Goal: Transaction & Acquisition: Purchase product/service

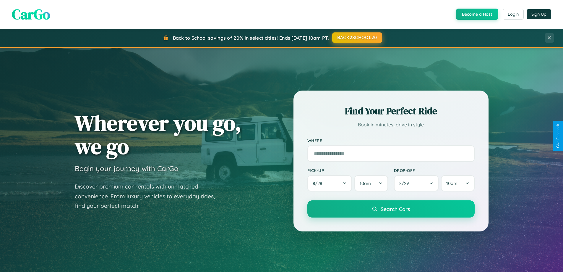
click at [357, 38] on button "BACK2SCHOOL20" at bounding box center [357, 37] width 50 height 11
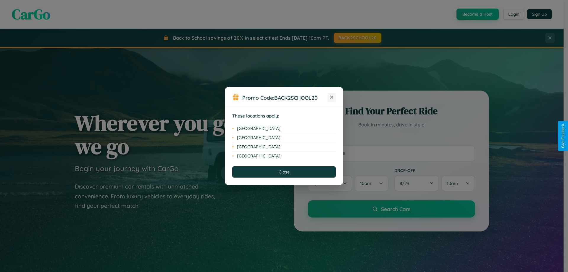
click at [331, 97] on icon at bounding box center [331, 96] width 3 height 3
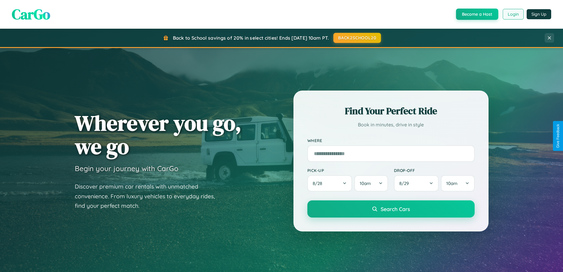
click at [513, 14] on button "Login" at bounding box center [513, 14] width 21 height 11
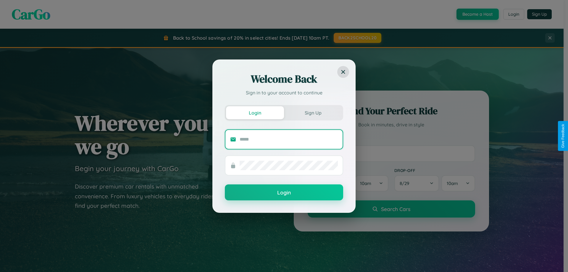
click at [288, 139] on input "text" at bounding box center [288, 138] width 98 height 9
type input "**********"
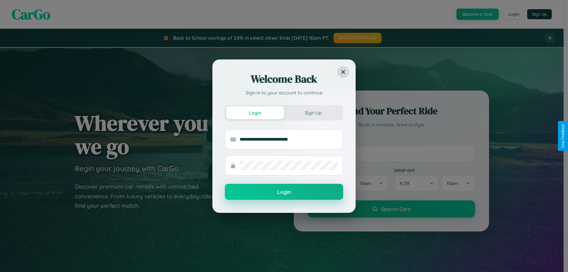
click at [284, 192] on button "Login" at bounding box center [284, 192] width 118 height 16
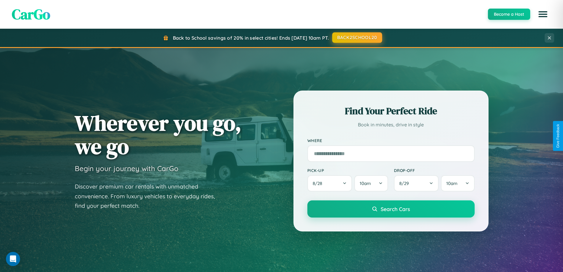
click at [357, 38] on button "BACK2SCHOOL20" at bounding box center [357, 37] width 50 height 11
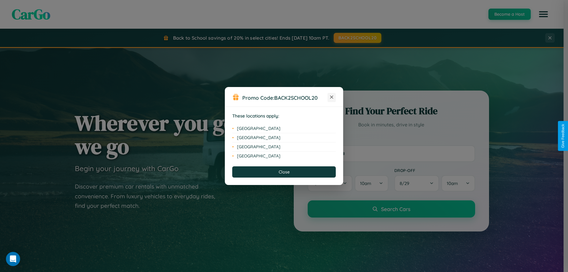
click at [331, 97] on icon at bounding box center [331, 96] width 3 height 3
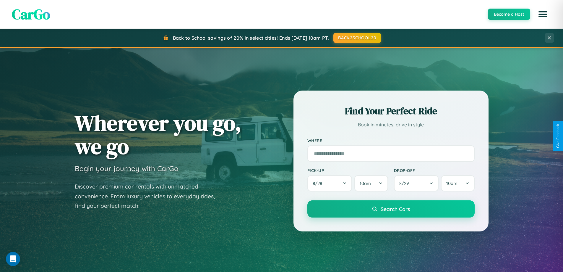
scroll to position [950, 0]
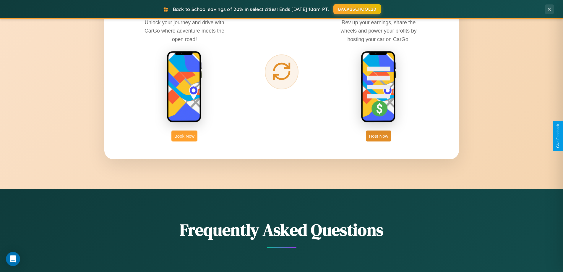
click at [184, 136] on button "Book Now" at bounding box center [184, 135] width 26 height 11
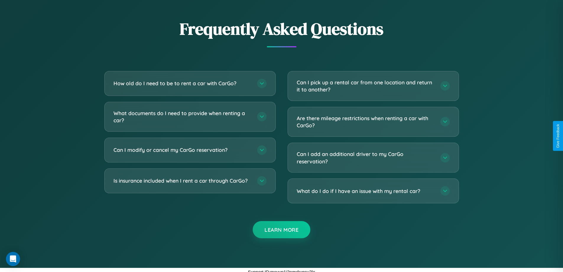
scroll to position [1039, 0]
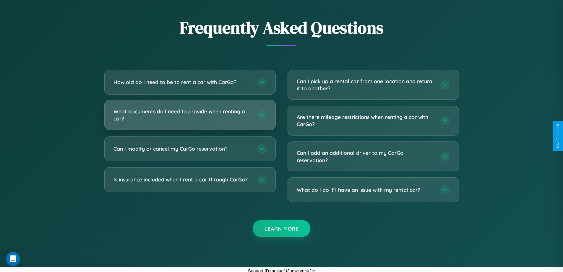
click at [190, 115] on h3 "What documents do I need to provide when renting a car?" at bounding box center [183, 115] width 138 height 14
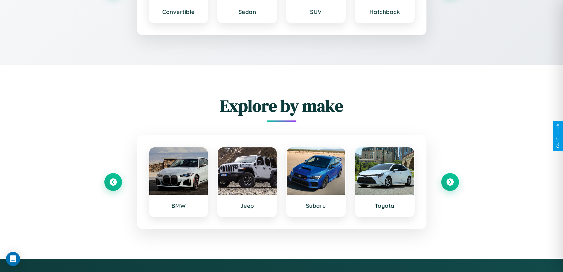
scroll to position [867, 0]
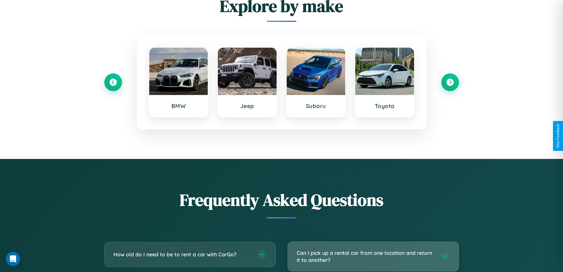
click at [373, 256] on h3 "Can I pick up a rental car from one location and return it to another?" at bounding box center [366, 256] width 138 height 14
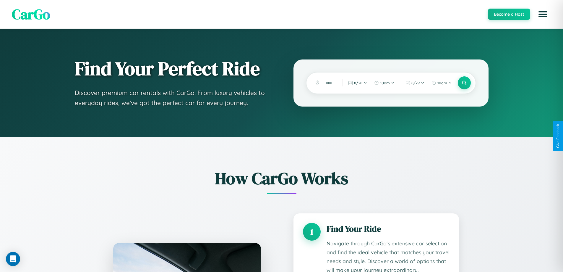
scroll to position [937, 0]
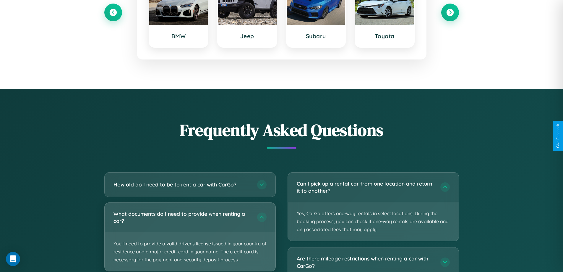
click at [190, 237] on p "You'll need to provide a valid driver's license issued in your country of resid…" at bounding box center [190, 251] width 171 height 39
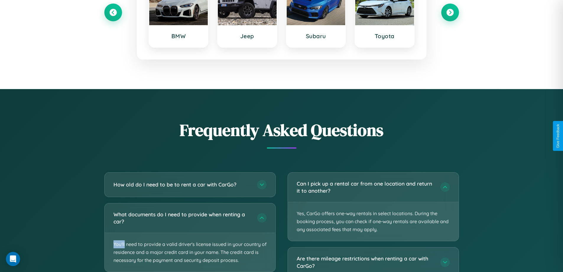
scroll to position [0, 0]
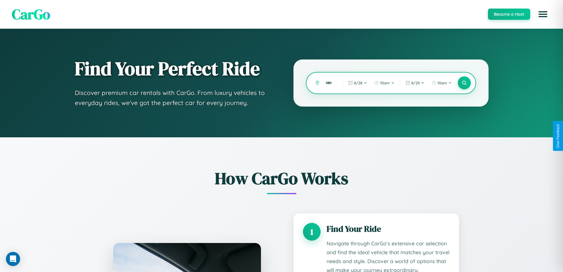
click at [330, 83] on input "text" at bounding box center [329, 83] width 14 height 10
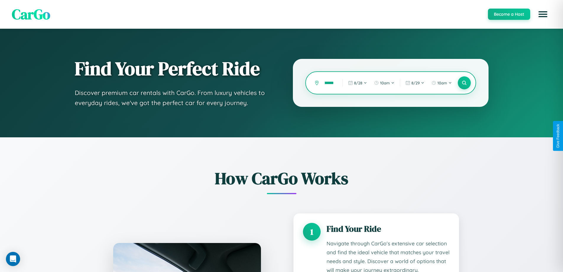
scroll to position [0, 4]
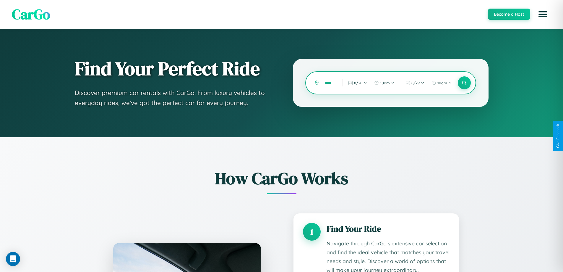
scroll to position [0, 0]
type input "*"
type input "**********"
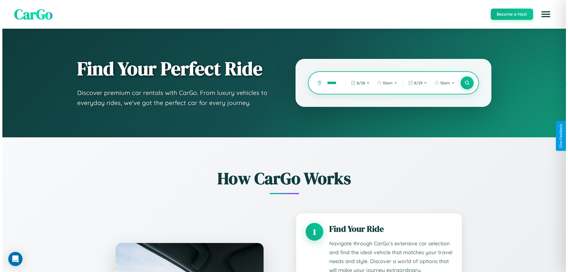
scroll to position [0, 15]
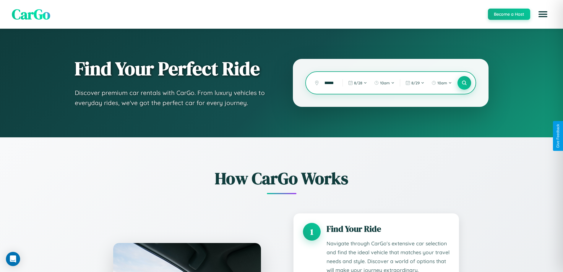
click at [464, 83] on icon at bounding box center [464, 83] width 6 height 6
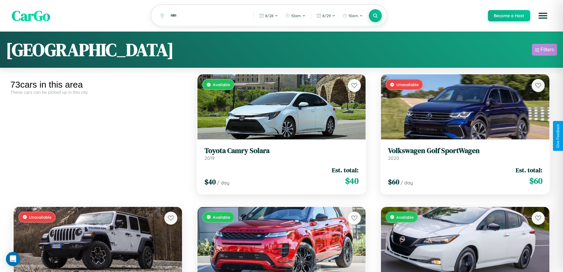
click at [544, 51] on div "Filters" at bounding box center [548, 50] width 14 height 6
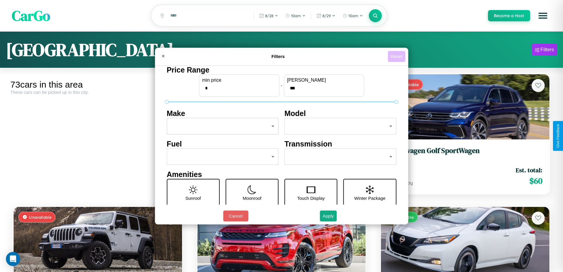
click at [397, 56] on button "Reset" at bounding box center [396, 56] width 17 height 11
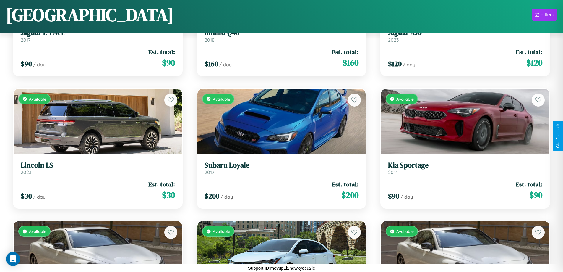
scroll to position [1142, 0]
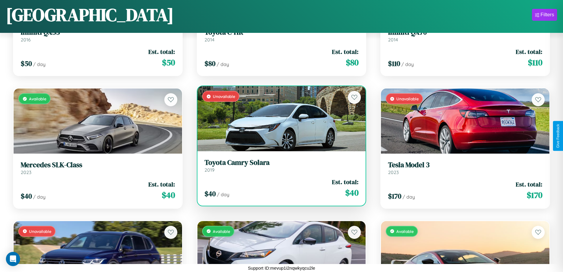
click at [279, 165] on h3 "Toyota Camry Solara" at bounding box center [282, 162] width 154 height 9
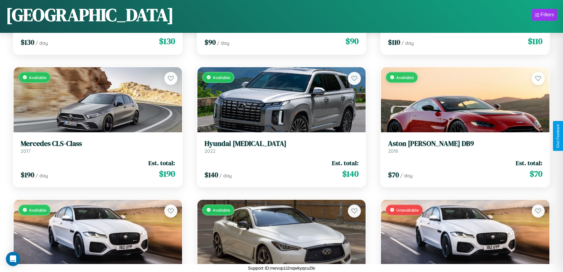
scroll to position [612, 0]
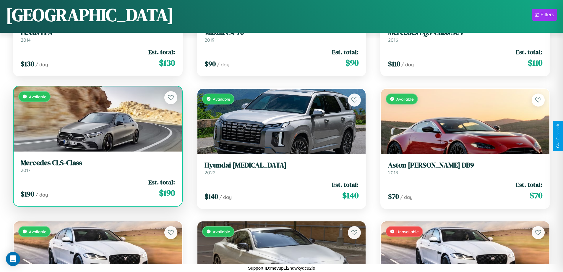
click at [97, 120] on div "Available" at bounding box center [98, 118] width 168 height 65
click at [97, 119] on div "Available" at bounding box center [98, 118] width 168 height 65
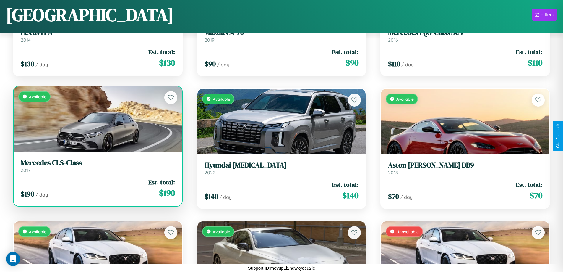
click at [97, 119] on div "Available" at bounding box center [98, 118] width 168 height 65
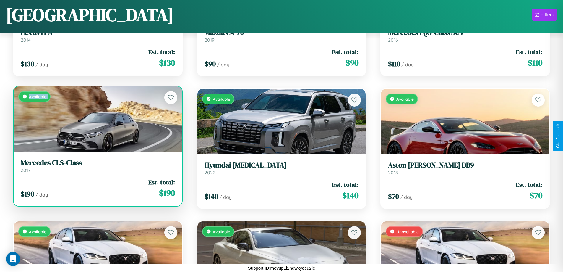
click at [97, 119] on div "Available" at bounding box center [98, 118] width 168 height 65
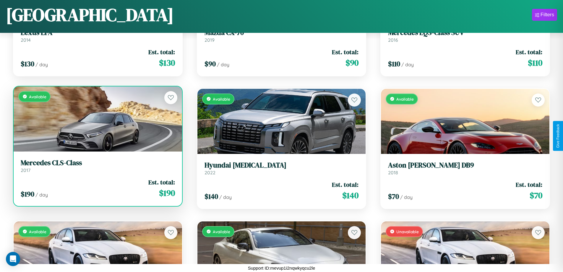
click at [97, 119] on div "Available" at bounding box center [98, 118] width 168 height 65
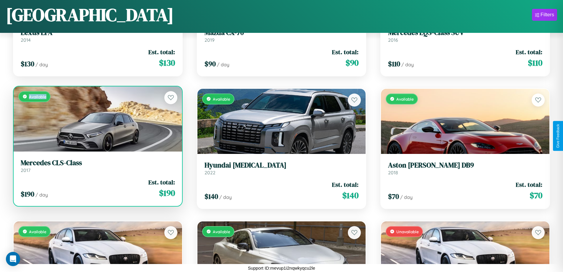
click at [97, 119] on div "Available" at bounding box center [98, 118] width 168 height 65
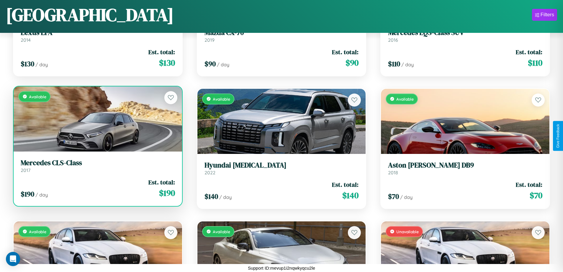
click at [97, 166] on h3 "Mercedes CLS-Class" at bounding box center [98, 162] width 154 height 9
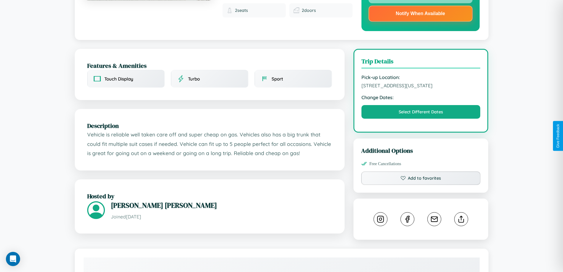
scroll to position [218, 0]
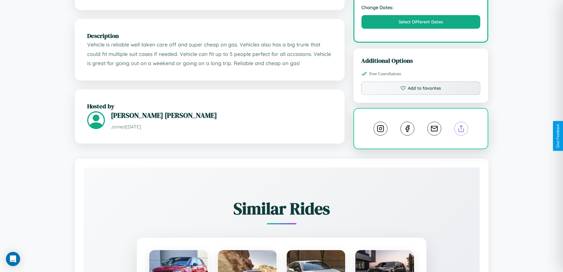
click at [461, 129] on line at bounding box center [461, 127] width 0 height 4
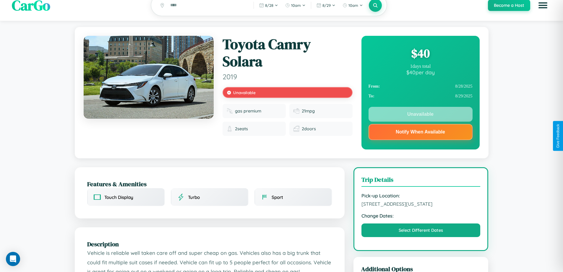
scroll to position [0, 0]
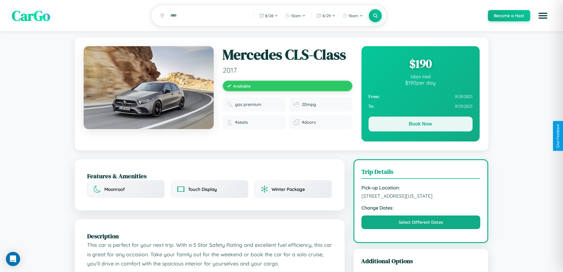
click at [420, 125] on button "Book Now" at bounding box center [421, 123] width 104 height 15
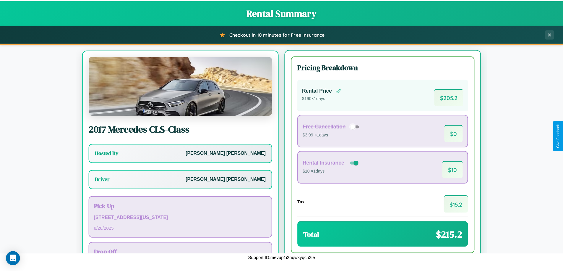
scroll to position [27, 0]
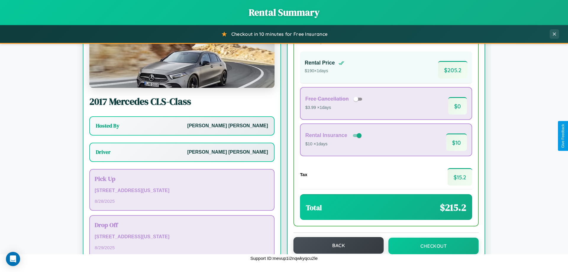
click at [335, 245] on button "Back" at bounding box center [338, 245] width 90 height 17
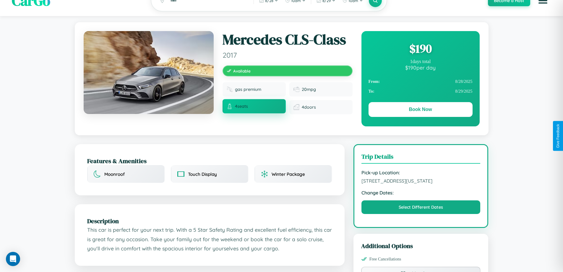
scroll to position [159, 0]
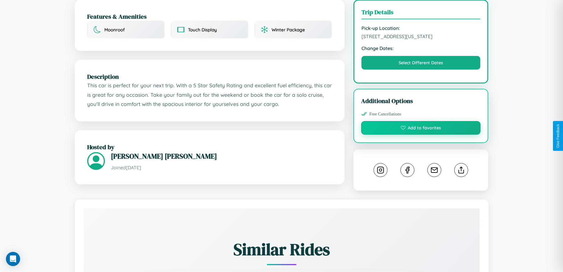
click at [421, 134] on button "Add to favorites" at bounding box center [421, 128] width 120 height 14
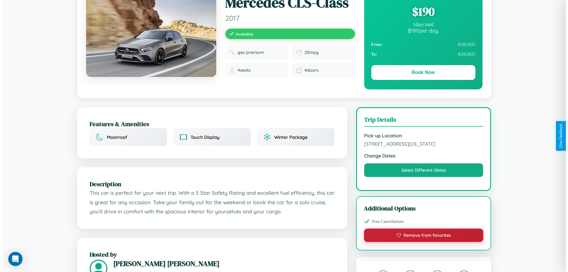
scroll to position [0, 0]
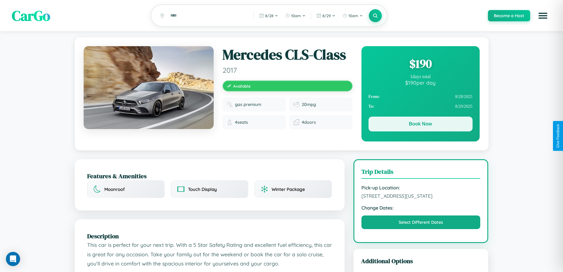
click at [420, 125] on button "Book Now" at bounding box center [421, 123] width 104 height 15
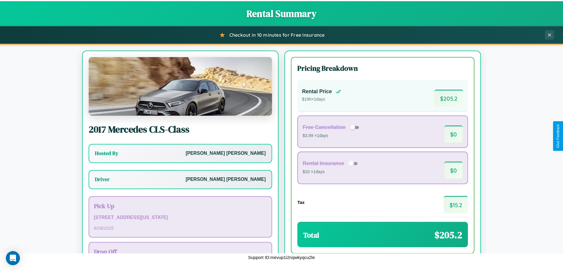
scroll to position [43, 0]
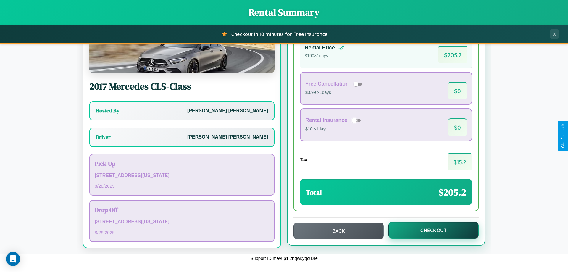
click at [429, 230] on button "Checkout" at bounding box center [433, 230] width 90 height 17
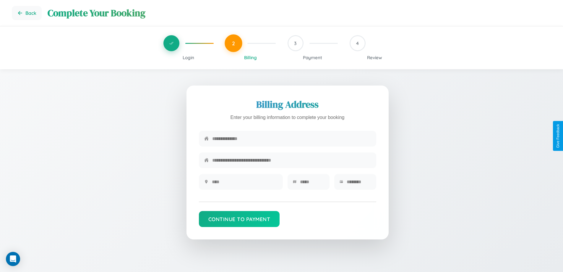
click at [291, 139] on input "text" at bounding box center [291, 138] width 159 height 14
type input "**********"
click at [244, 184] on input "text" at bounding box center [245, 181] width 66 height 14
type input "********"
click at [312, 184] on input "text" at bounding box center [312, 181] width 24 height 14
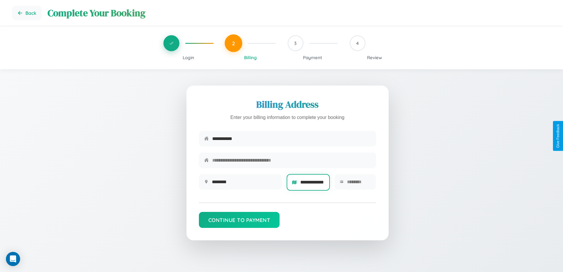
scroll to position [0, 5]
type input "**********"
click at [359, 184] on input "text" at bounding box center [359, 181] width 24 height 14
type input "*****"
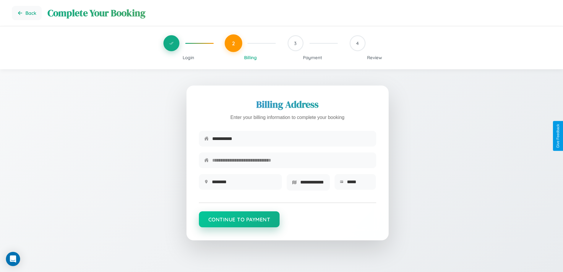
click at [239, 221] on button "Continue to Payment" at bounding box center [239, 219] width 81 height 16
